Goal: Check status: Check status

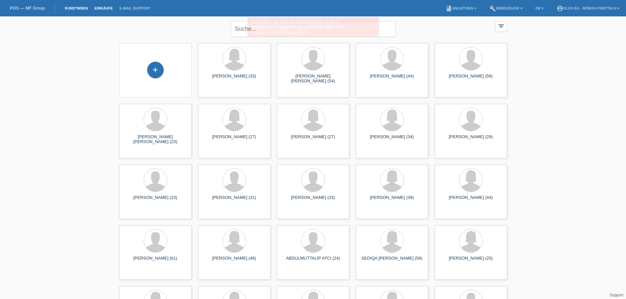
click at [101, 6] on link "Einkäufe" at bounding box center [103, 8] width 25 height 4
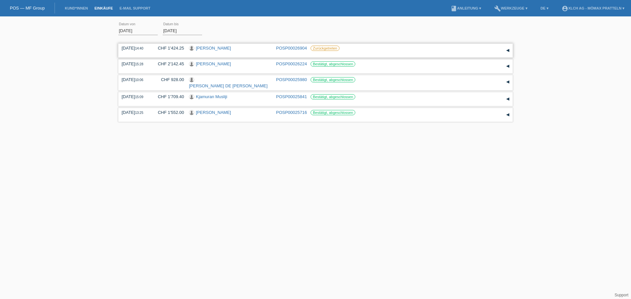
click at [220, 47] on link "[PERSON_NAME]" at bounding box center [213, 48] width 35 height 5
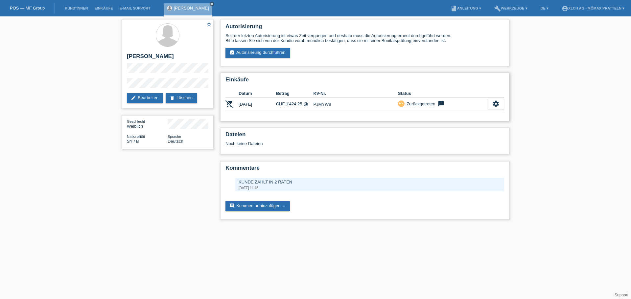
click at [320, 104] on td "PJMYW8" at bounding box center [355, 104] width 85 height 13
copy td "PJMYW8"
